Goal: Information Seeking & Learning: Learn about a topic

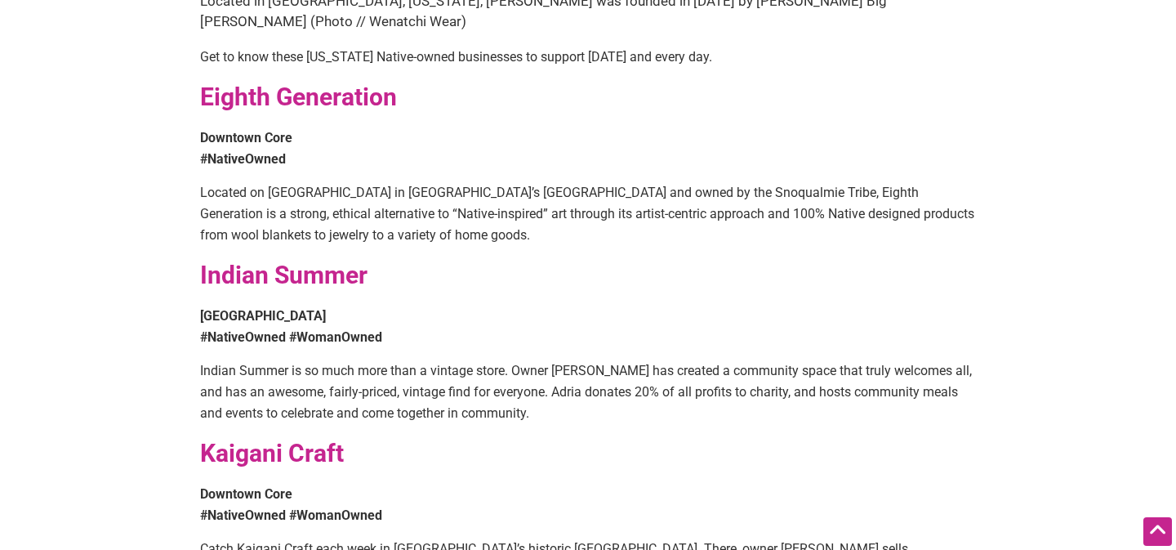
scroll to position [765, 0]
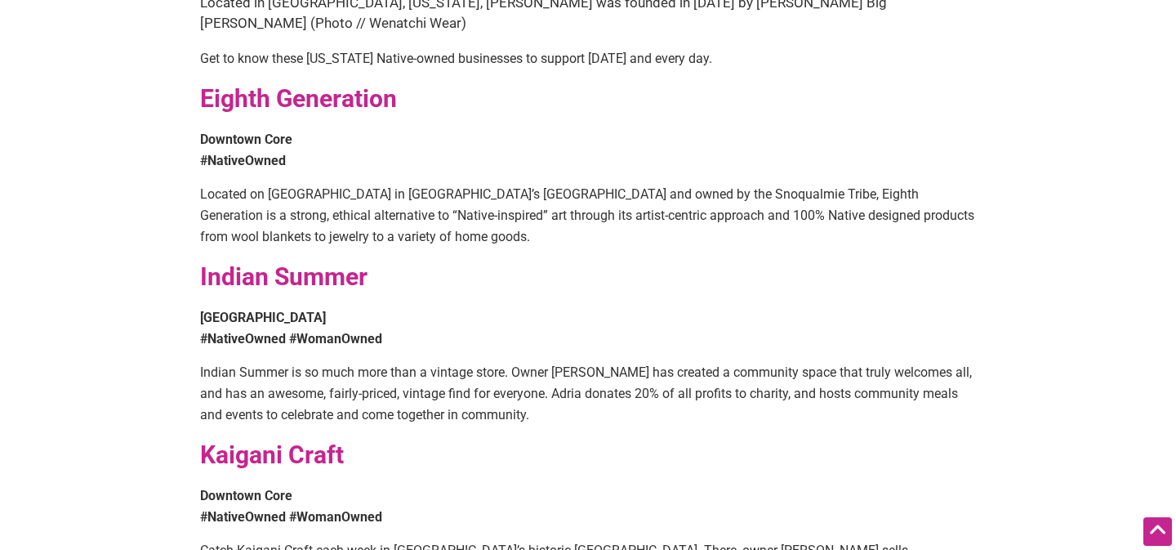
click at [281, 84] on strong "Eighth Generation" at bounding box center [298, 98] width 197 height 29
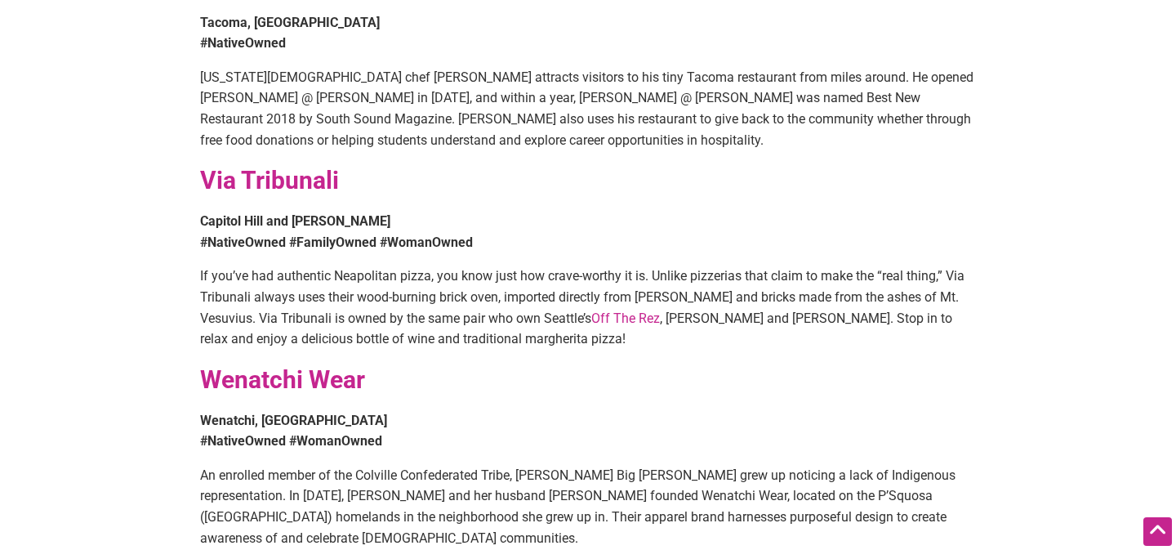
scroll to position [2075, 0]
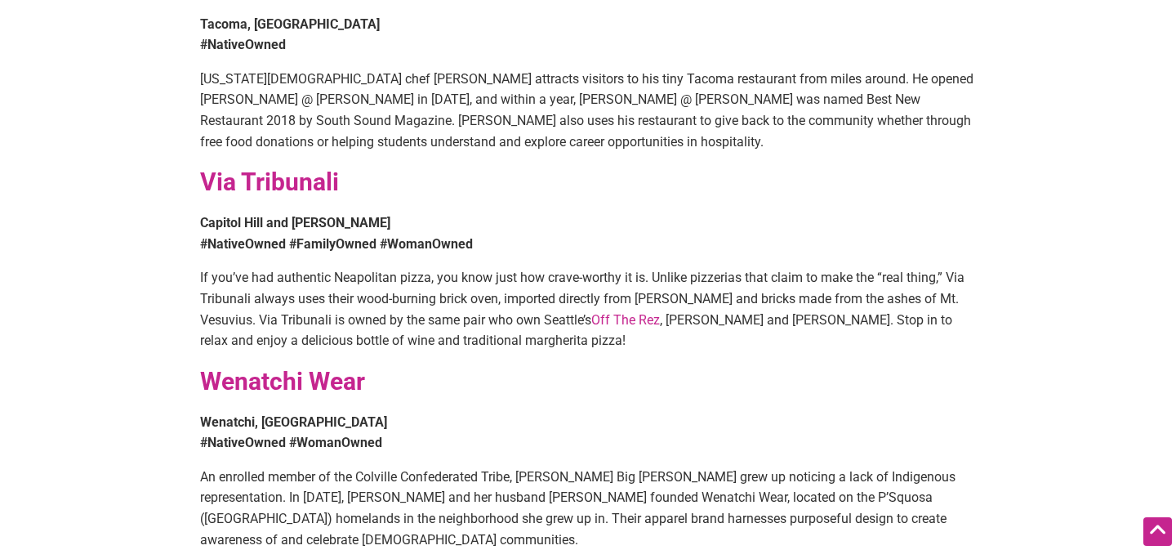
click at [291, 167] on strong "Via Tribunali" at bounding box center [269, 181] width 139 height 29
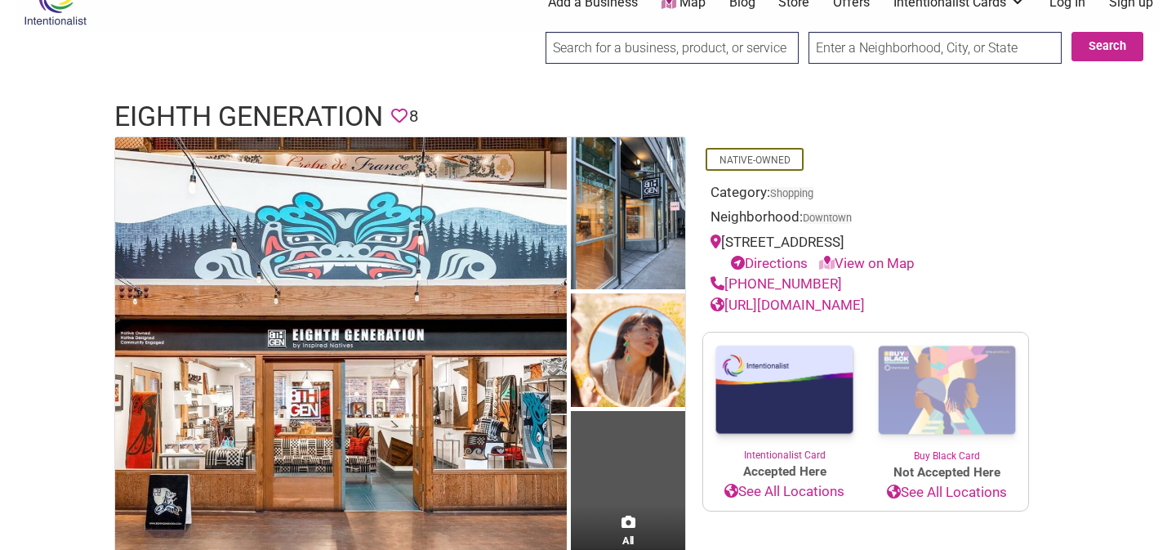
scroll to position [30, 0]
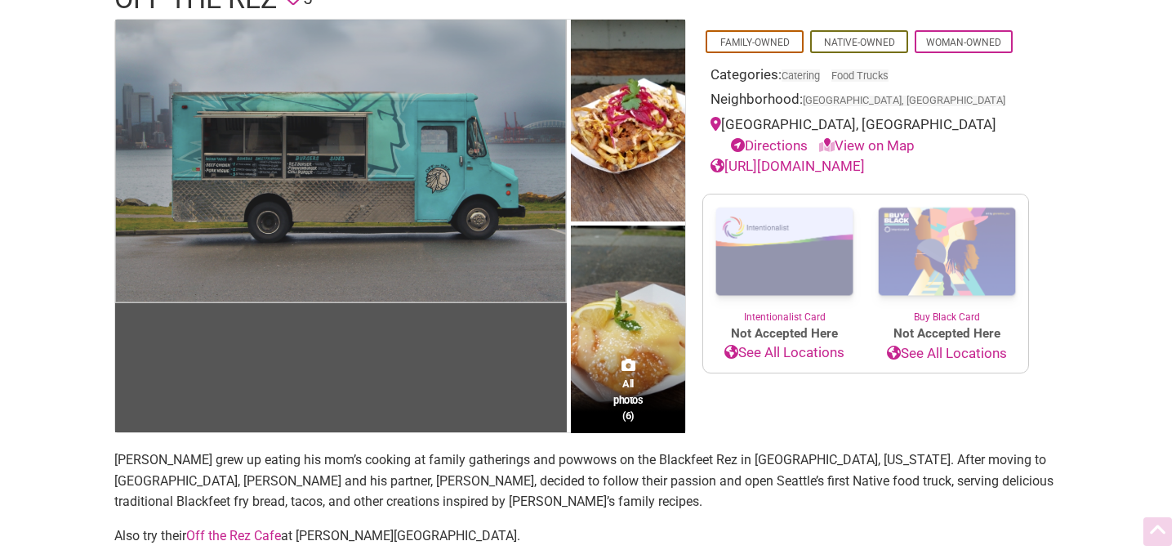
scroll to position [152, 0]
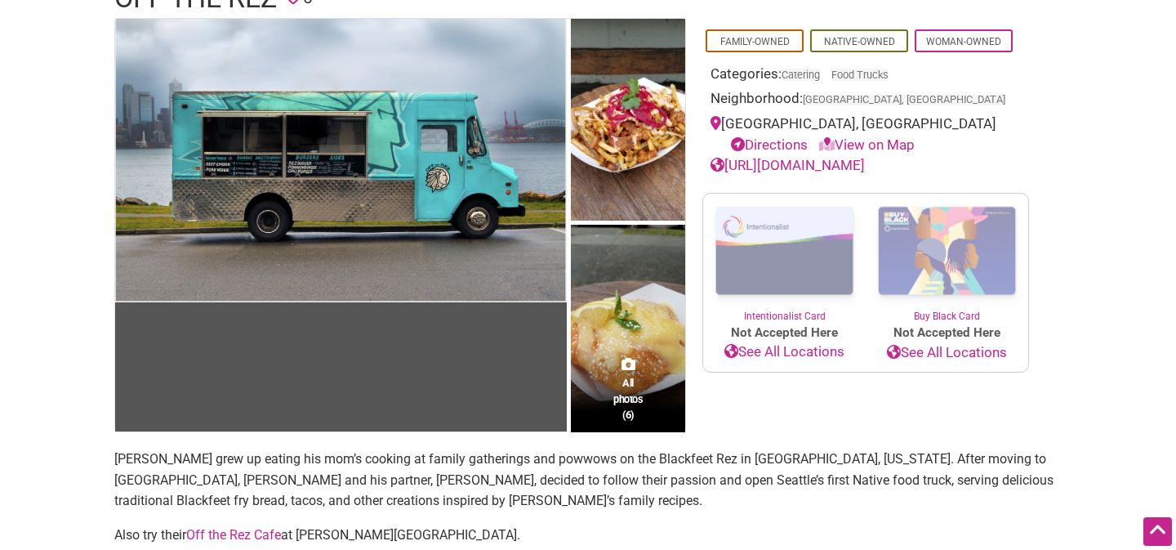
click at [746, 169] on link "https://www.offthereztruck.com" at bounding box center [788, 165] width 154 height 16
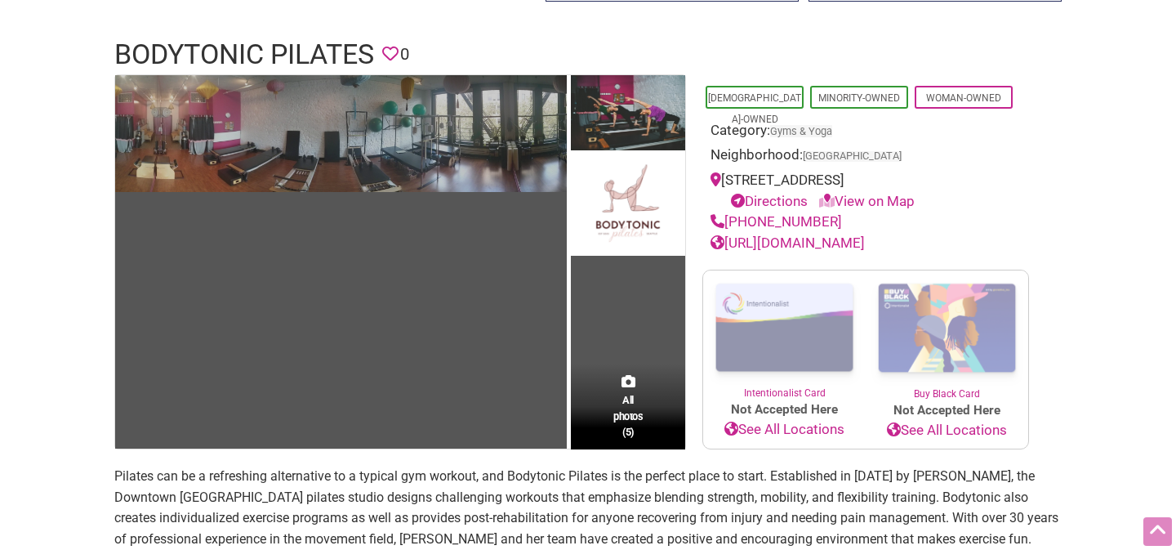
scroll to position [108, 0]
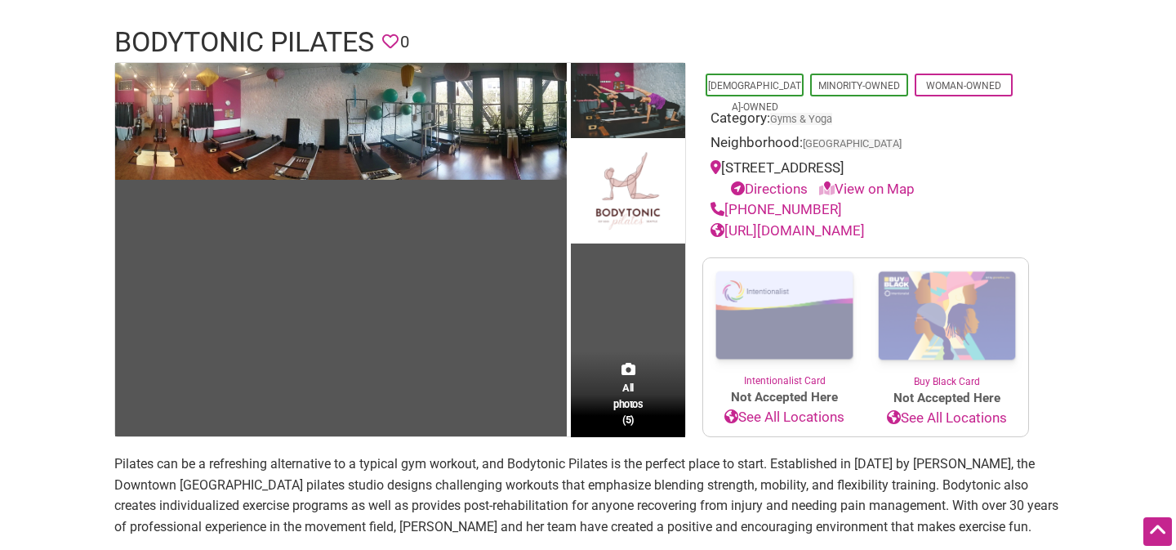
click at [850, 239] on link "[URL][DOMAIN_NAME]" at bounding box center [788, 230] width 154 height 16
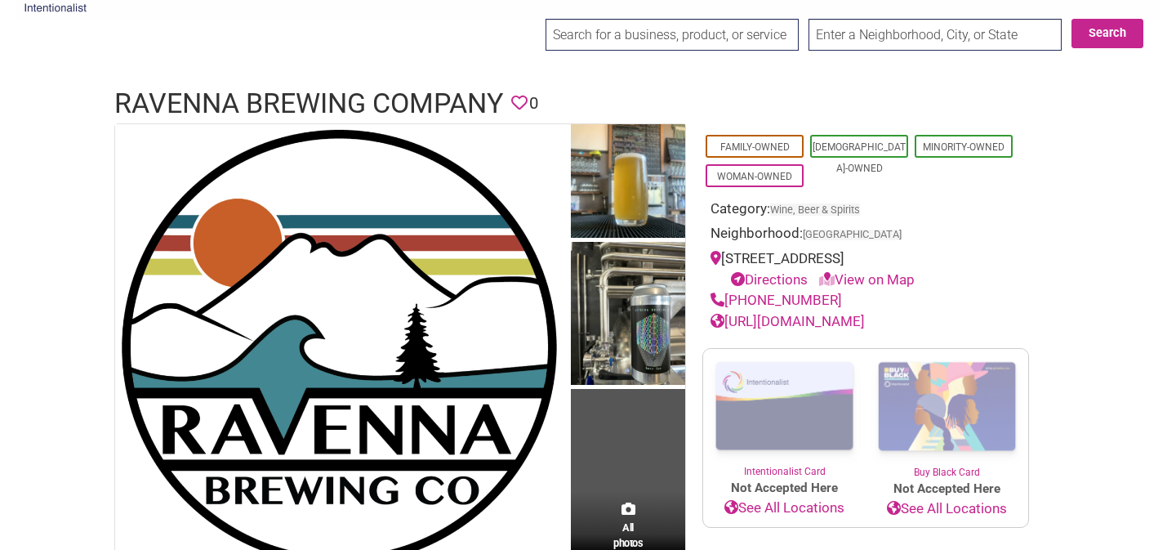
scroll to position [60, 0]
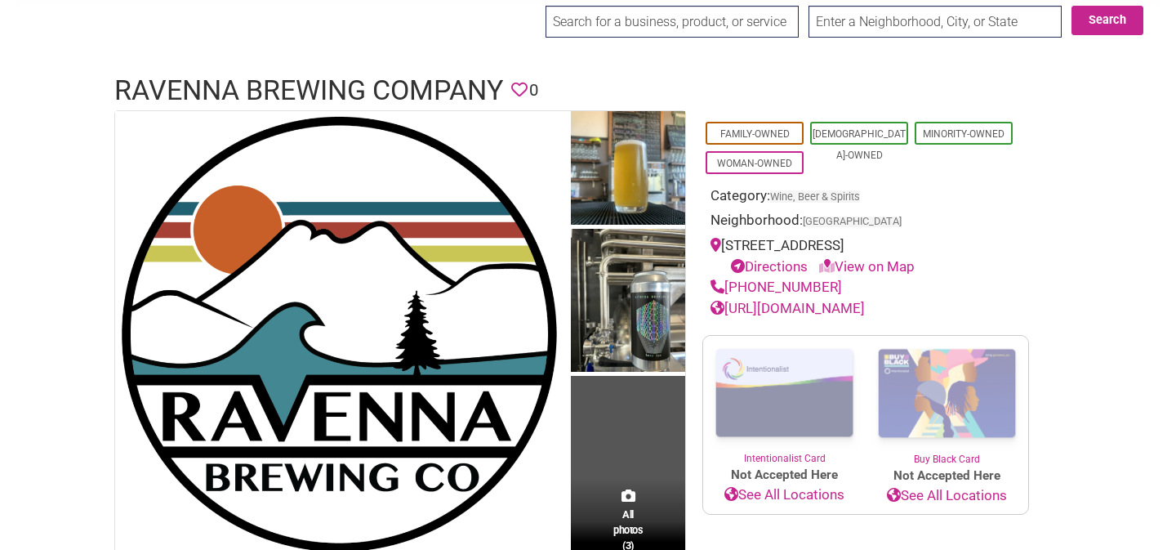
click at [820, 306] on link "[URL][DOMAIN_NAME]" at bounding box center [788, 308] width 154 height 16
